Goal: Task Accomplishment & Management: Use online tool/utility

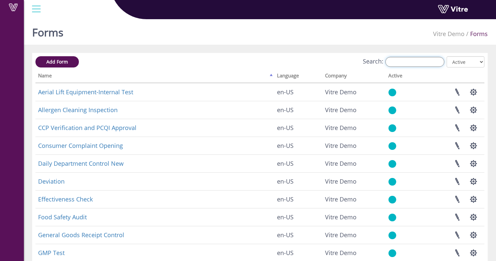
click at [416, 60] on input "Search:" at bounding box center [414, 62] width 59 height 10
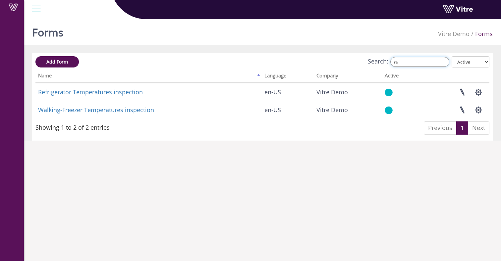
type input "r"
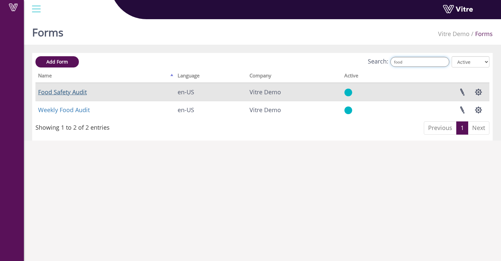
type input "food"
click at [75, 93] on link "Food Safety Audit" at bounding box center [62, 92] width 49 height 8
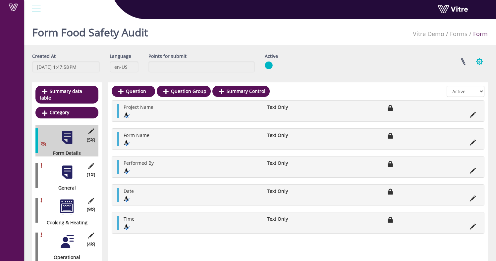
click at [476, 57] on button "button" at bounding box center [479, 62] width 17 height 18
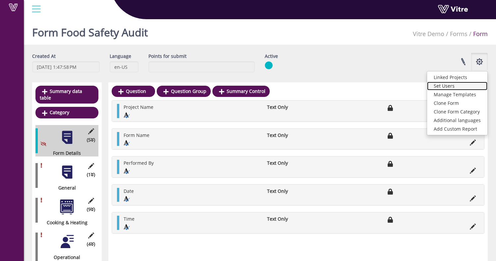
click at [468, 87] on link "Set Users" at bounding box center [457, 86] width 60 height 9
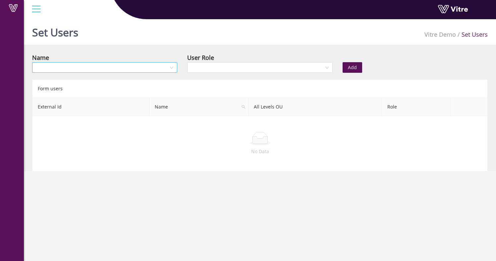
click at [82, 67] on input "search" at bounding box center [102, 68] width 133 height 10
type input "ben"
click at [84, 82] on div "[PERSON_NAME]" at bounding box center [104, 80] width 137 height 7
click at [216, 68] on input "search" at bounding box center [257, 68] width 133 height 10
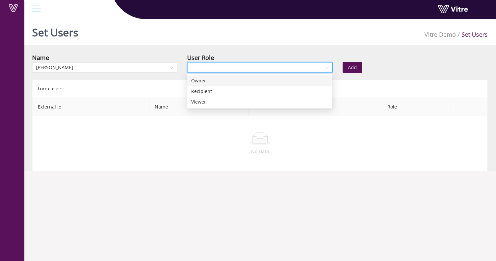
click at [226, 83] on div "Owner" at bounding box center [259, 80] width 137 height 7
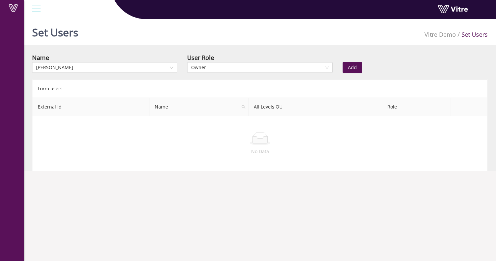
click at [359, 69] on button "Add" at bounding box center [353, 67] width 20 height 11
